Goal: Information Seeking & Learning: Find specific fact

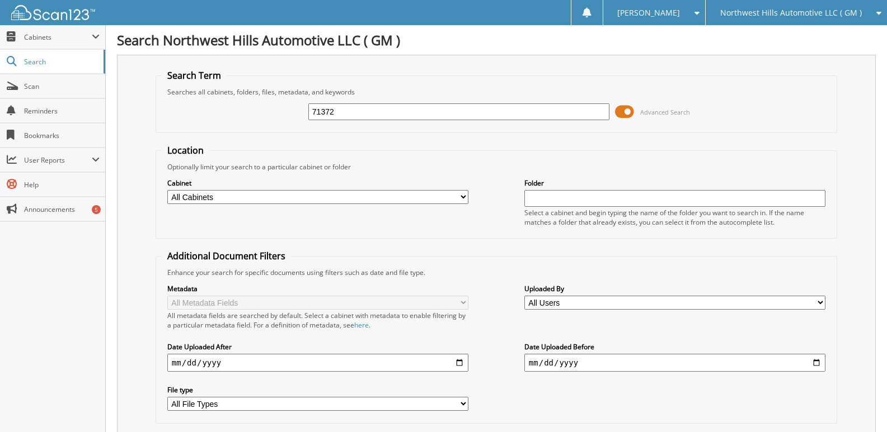
type input "71372"
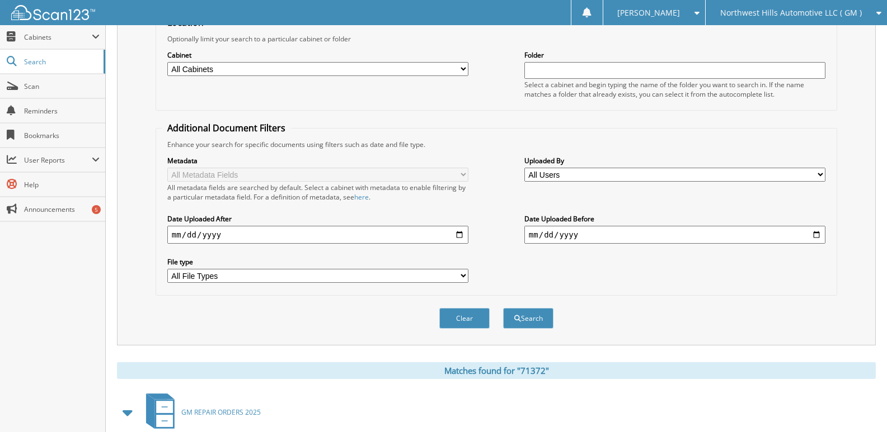
scroll to position [271, 0]
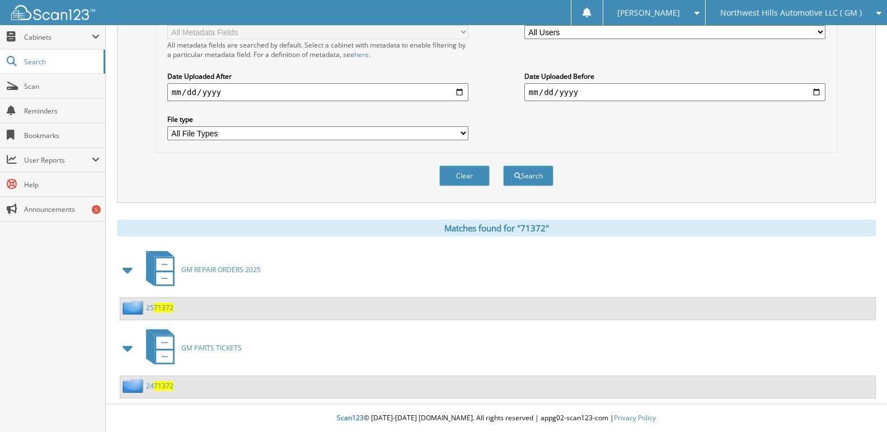
click at [152, 308] on link "25 71372" at bounding box center [159, 308] width 27 height 10
